Goal: Entertainment & Leisure: Consume media (video, audio)

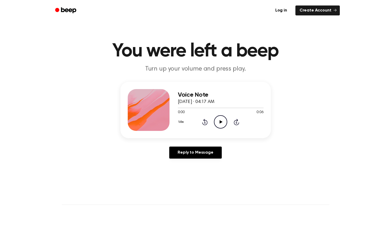
click at [224, 122] on icon "Play Audio" at bounding box center [220, 121] width 13 height 13
click at [220, 118] on icon "Play Audio" at bounding box center [220, 121] width 13 height 13
click at [218, 121] on icon "Play Audio" at bounding box center [220, 121] width 13 height 13
click at [224, 120] on icon "Play Audio" at bounding box center [220, 121] width 13 height 13
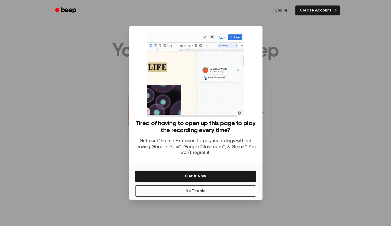
click at [206, 191] on button "No Thanks" at bounding box center [195, 190] width 121 height 11
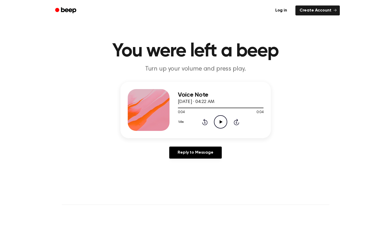
click at [220, 125] on icon "Play Audio" at bounding box center [220, 121] width 13 height 13
